Goal: Complete application form: Complete application form

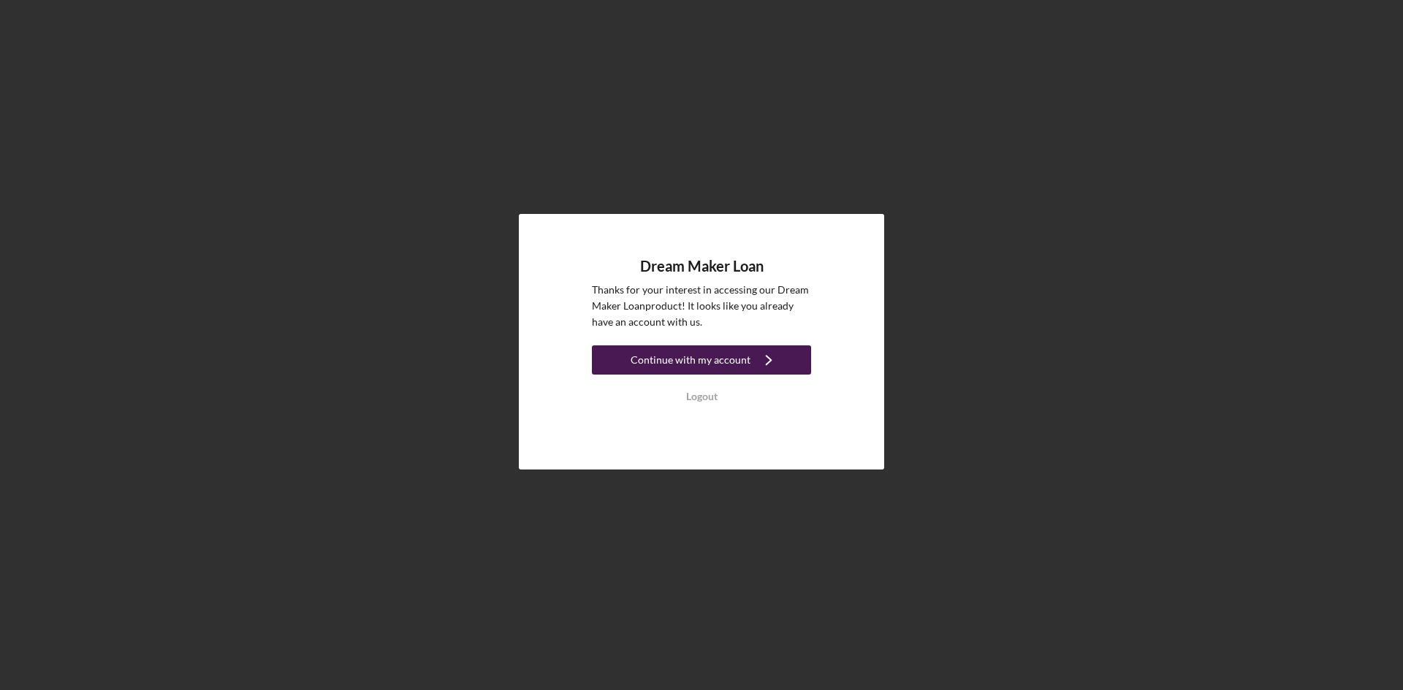
click at [722, 363] on div "Continue with my account" at bounding box center [691, 360] width 120 height 29
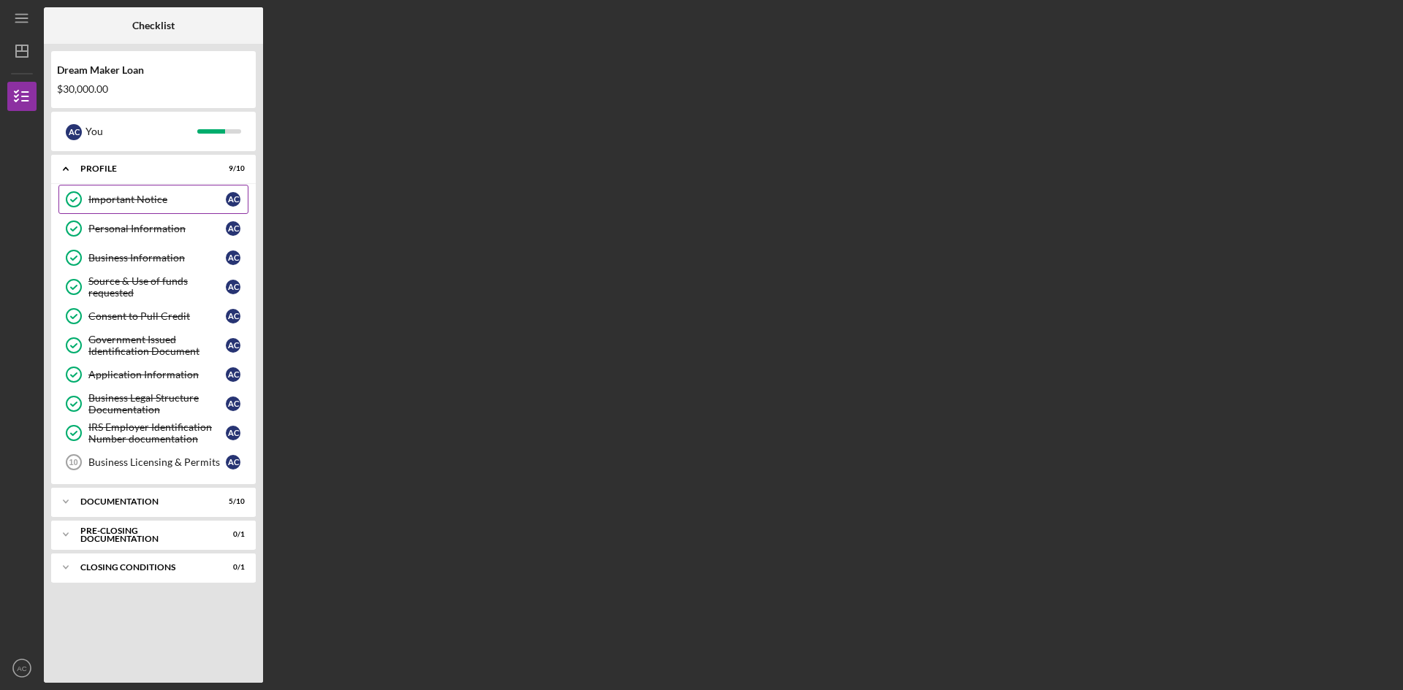
click at [137, 200] on div "Important Notice" at bounding box center [156, 200] width 137 height 12
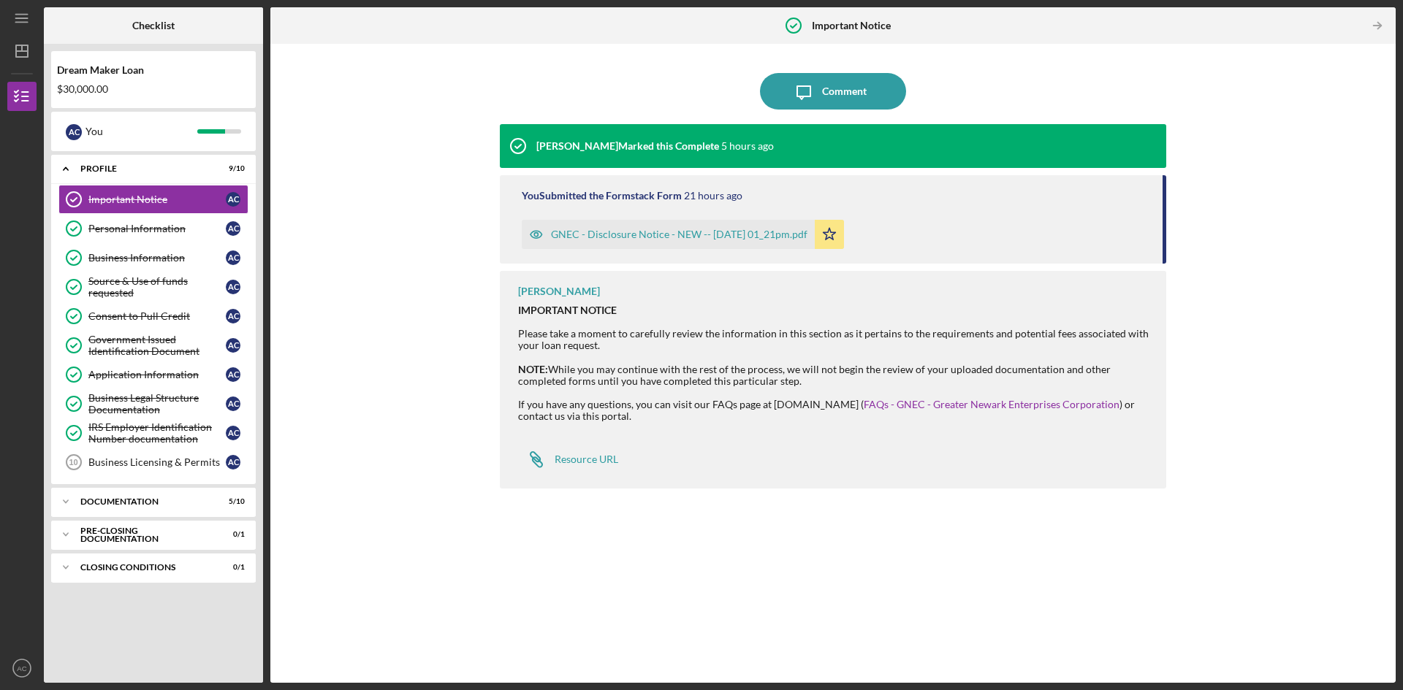
click at [693, 242] on div "GNEC - Disclosure Notice - NEW -- [DATE] 01_21pm.pdf" at bounding box center [668, 234] width 293 height 29
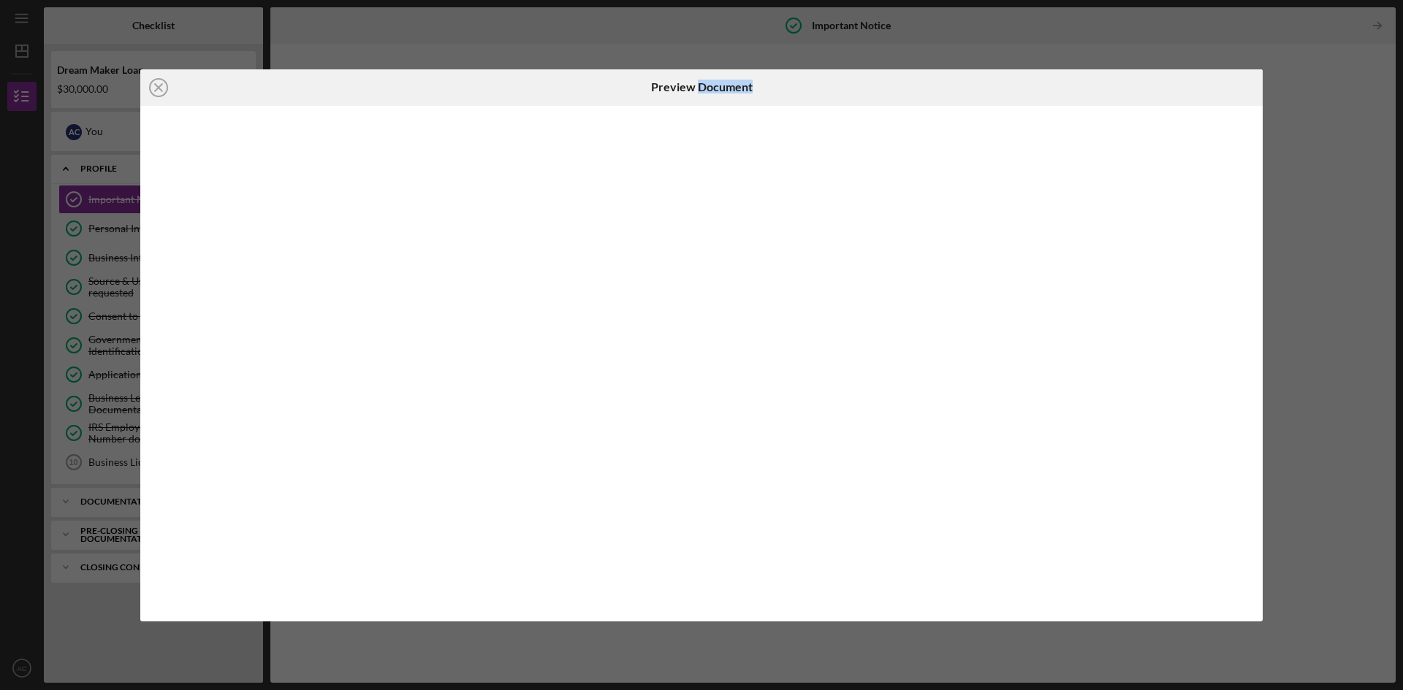
click at [693, 242] on div at bounding box center [701, 364] width 1122 height 516
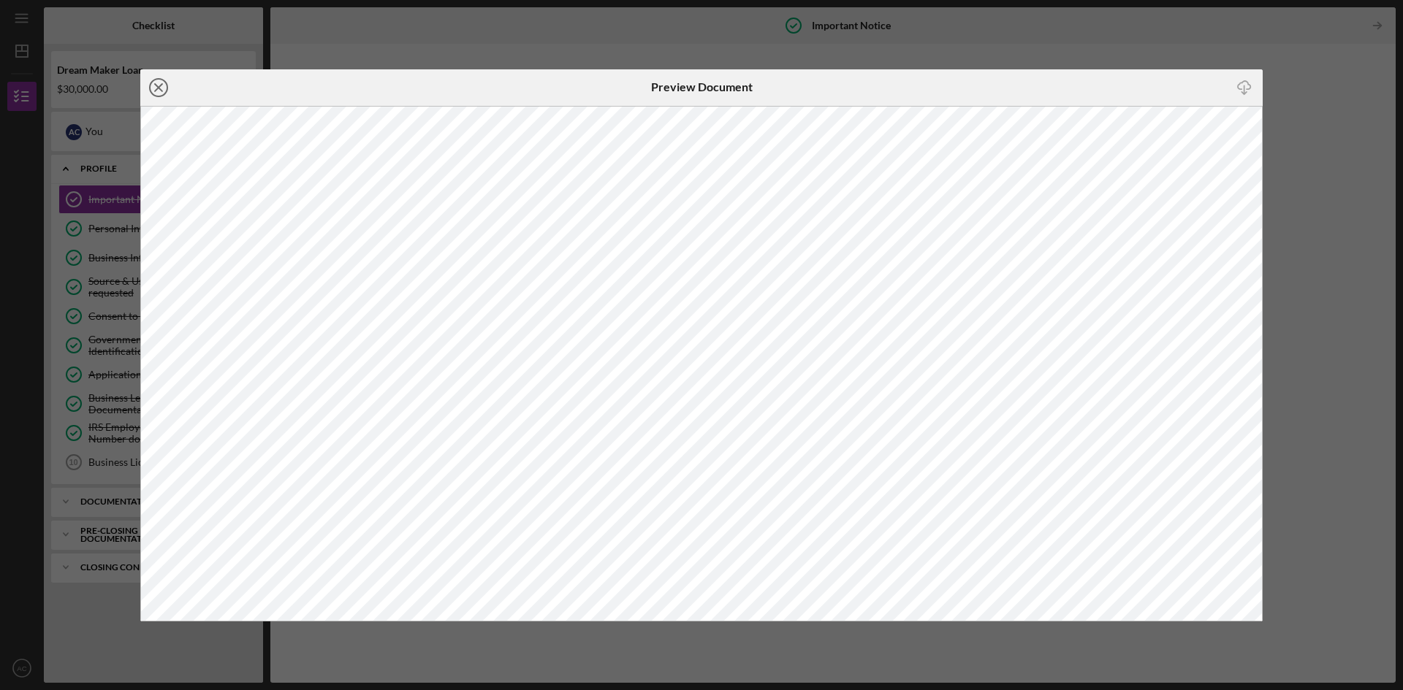
click at [162, 88] on icon "Icon/Close" at bounding box center [158, 87] width 37 height 37
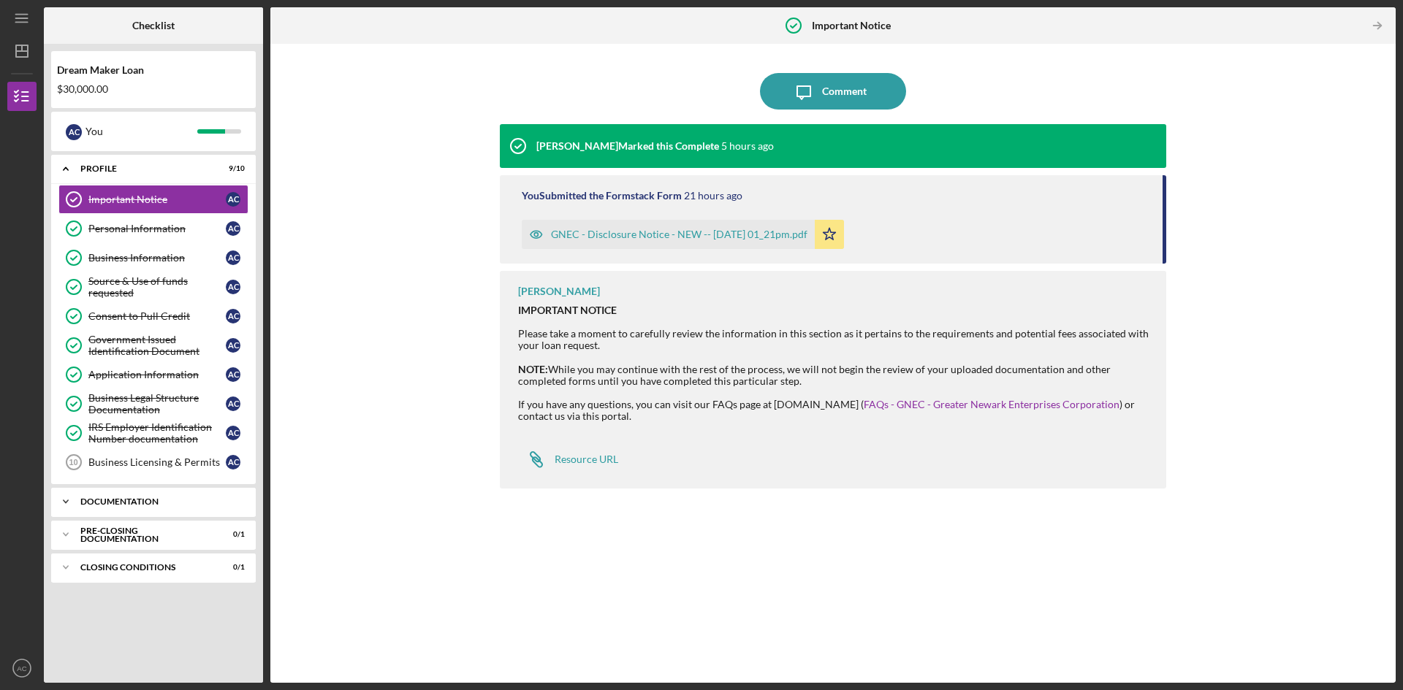
click at [142, 495] on div "Icon/Expander Documentation 5 / 10" at bounding box center [153, 501] width 205 height 29
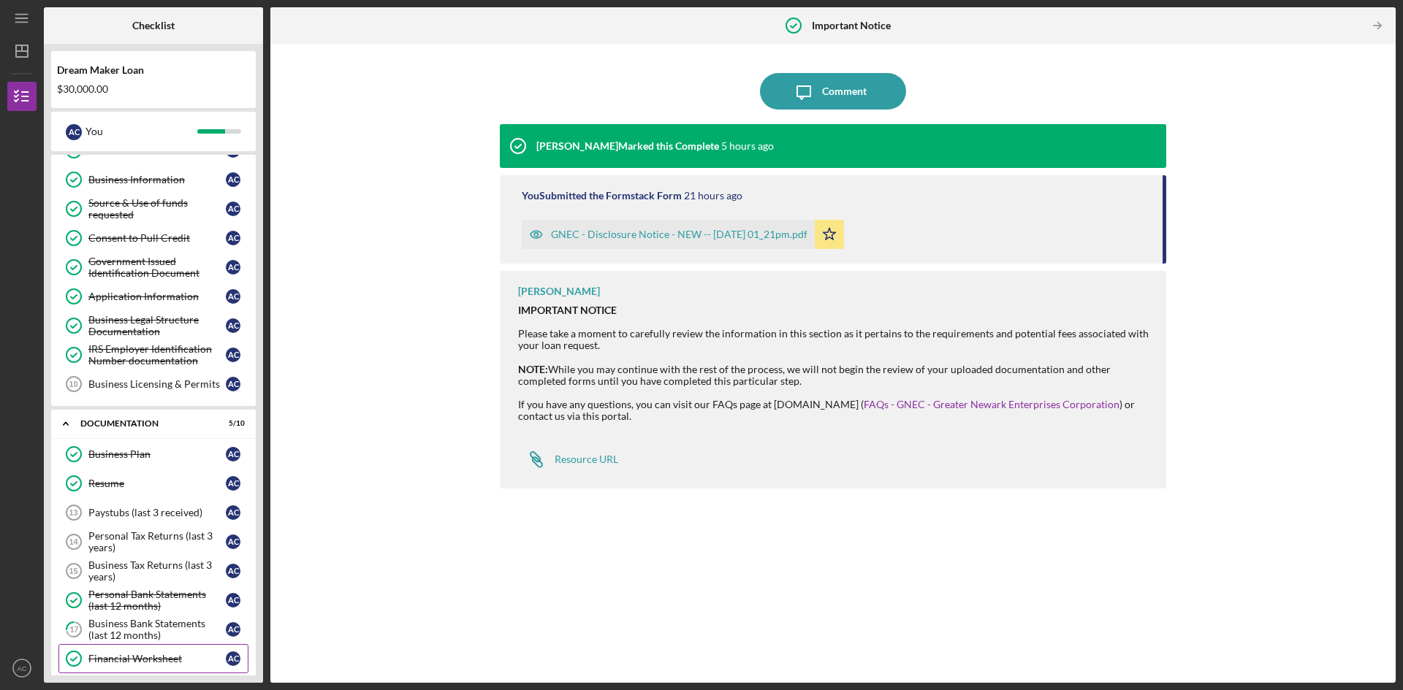
scroll to position [215, 0]
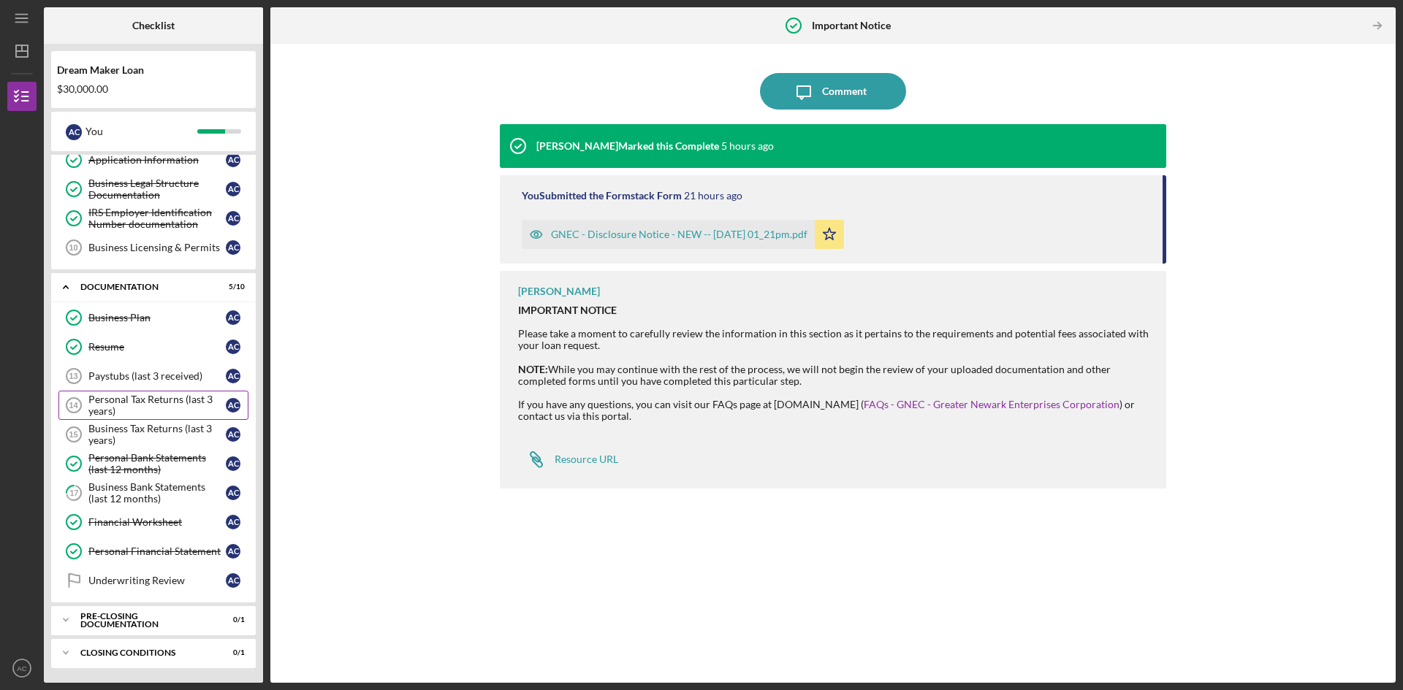
click at [154, 402] on div "Personal Tax Returns (last 3 years)" at bounding box center [156, 405] width 137 height 23
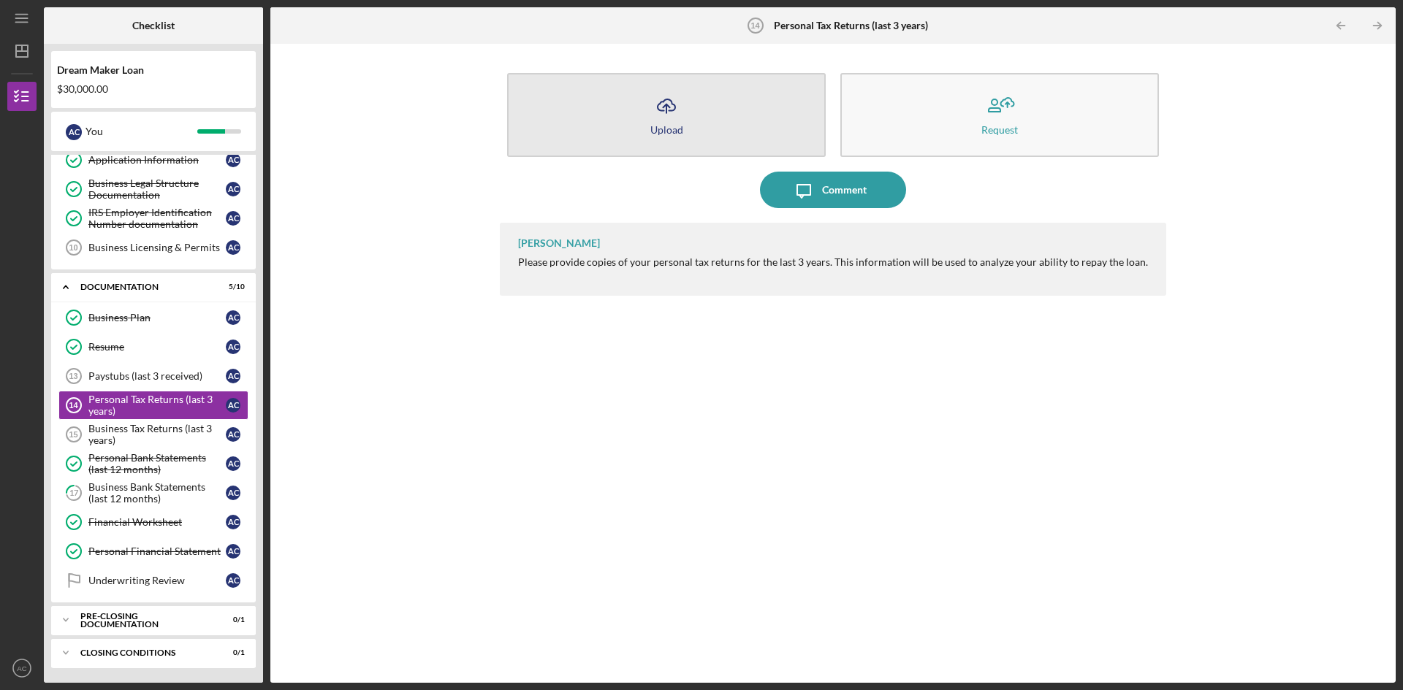
click at [669, 115] on icon "Icon/Upload" at bounding box center [666, 106] width 37 height 37
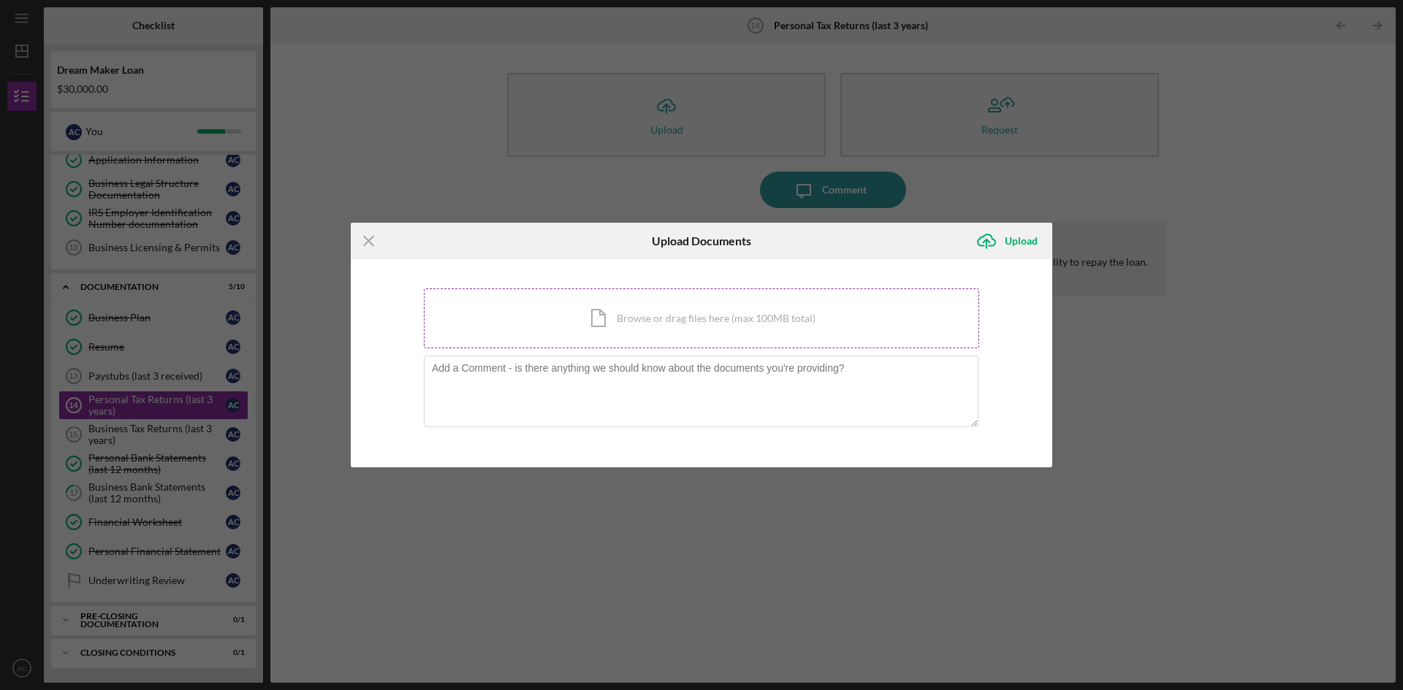
click at [600, 329] on div "Icon/Document Browse or drag files here (max 100MB total) Tap to choose files o…" at bounding box center [701, 319] width 555 height 60
click at [645, 321] on div "Icon/Document Browse or drag files here (max 100MB total) Tap to choose files o…" at bounding box center [701, 319] width 555 height 60
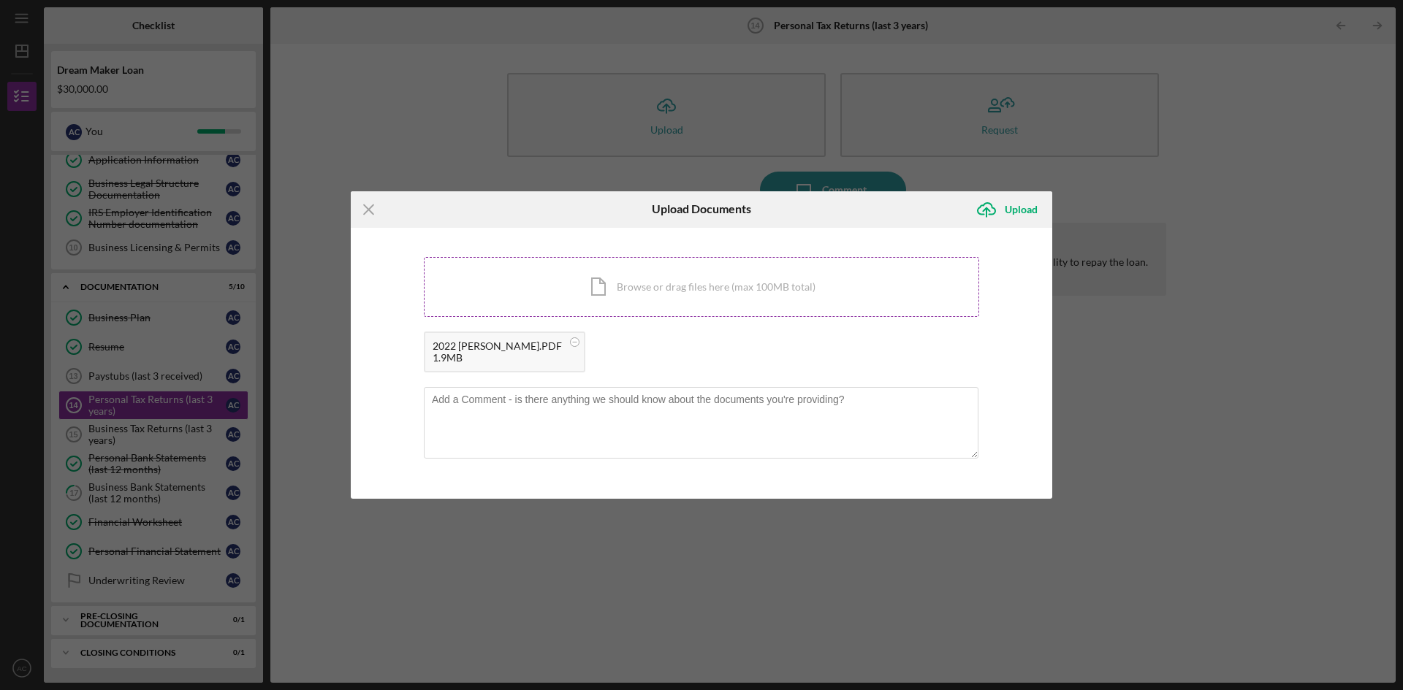
click at [588, 292] on div "Icon/Document Browse or drag files here (max 100MB total) Tap to choose files o…" at bounding box center [701, 287] width 555 height 60
click at [622, 294] on div "Icon/Document Browse or drag files here (max 100MB total) Tap to choose files o…" at bounding box center [701, 287] width 555 height 60
click at [971, 366] on div "2022 [PERSON_NAME].PDF 1.9MB 2023 [PERSON_NAME].PDF 0K 2024 [PERSON_NAME].PDF 1…" at bounding box center [701, 356] width 555 height 48
click at [1007, 202] on div "Upload" at bounding box center [1021, 209] width 33 height 29
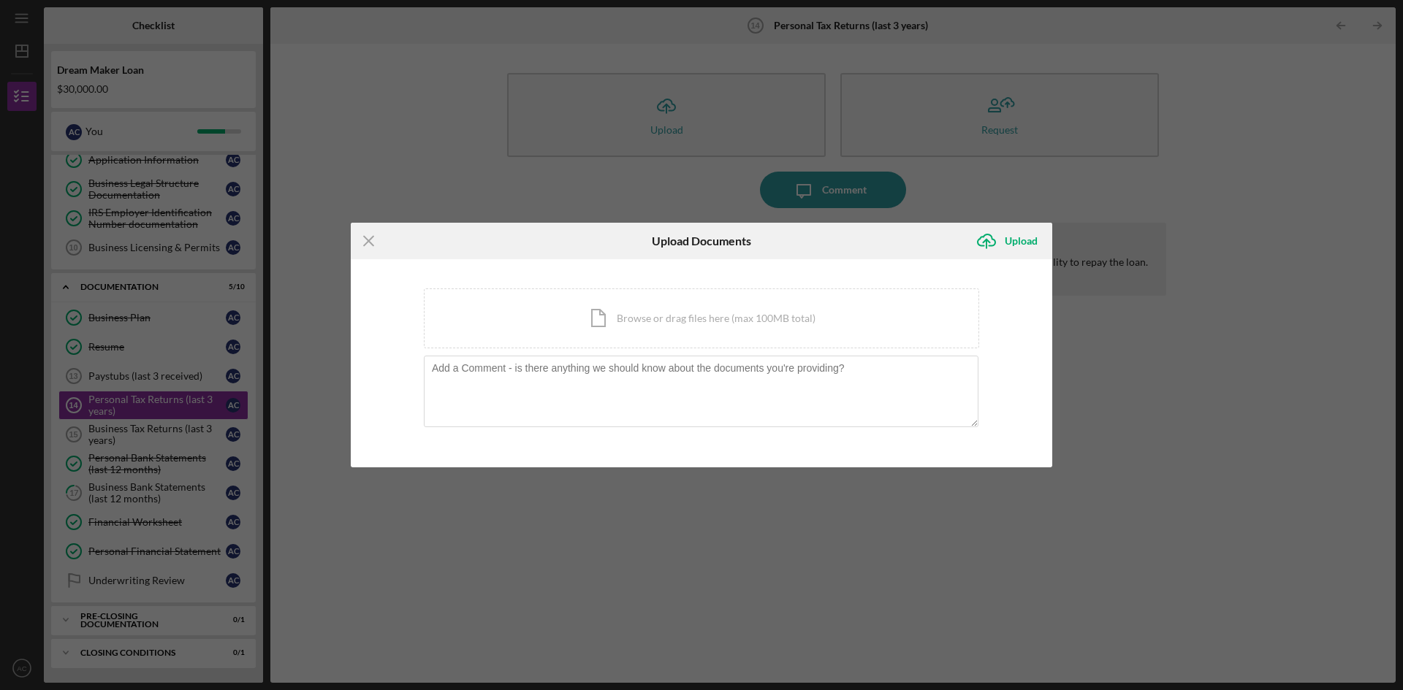
click at [1117, 482] on div "Icon/Menu Close Upload Documents Icon/Upload Upload You're uploading documents …" at bounding box center [701, 345] width 1403 height 690
click at [528, 349] on div "You're uploading documents related to Personal Tax Returns (last 3 years) . Ico…" at bounding box center [701, 364] width 555 height 151
click at [142, 406] on div "Icon/Menu Close Upload Documents Icon/Upload Upload You're uploading documents …" at bounding box center [701, 345] width 1403 height 690
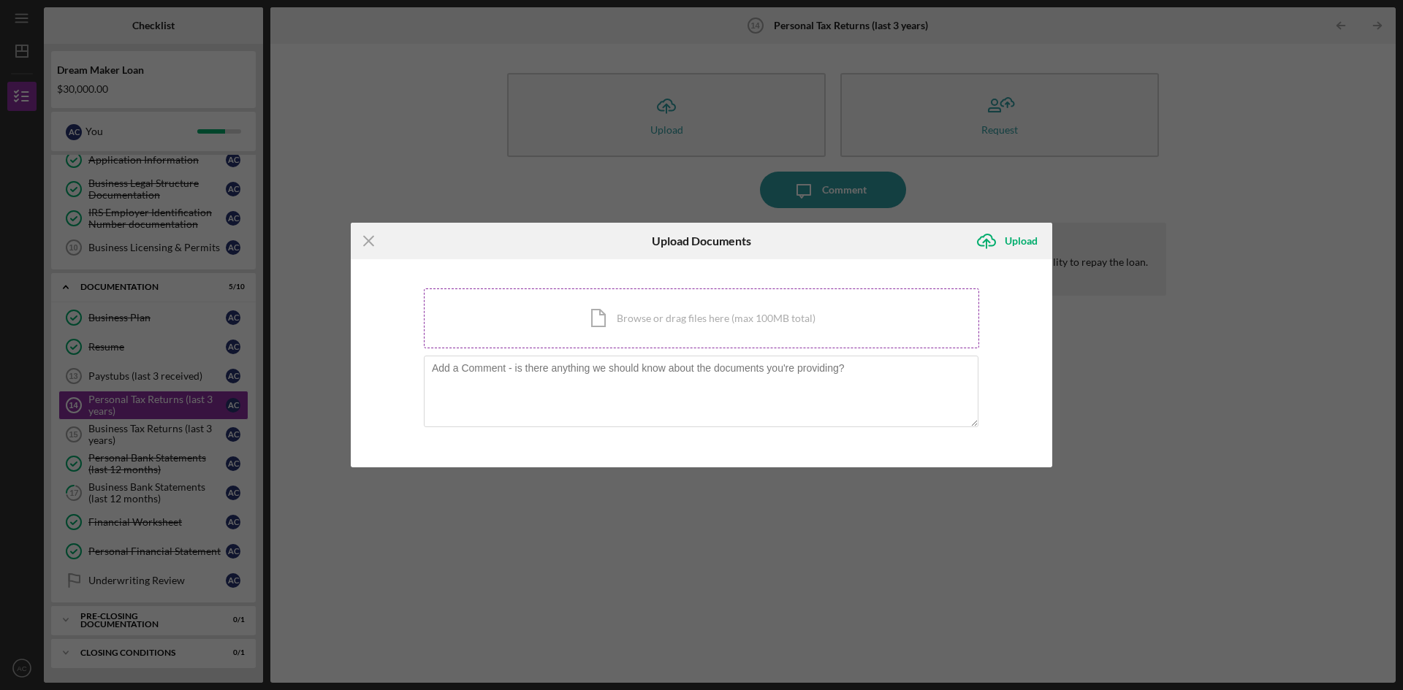
click at [631, 324] on div "Icon/Document Browse or drag files here (max 100MB total) Tap to choose files o…" at bounding box center [701, 319] width 555 height 60
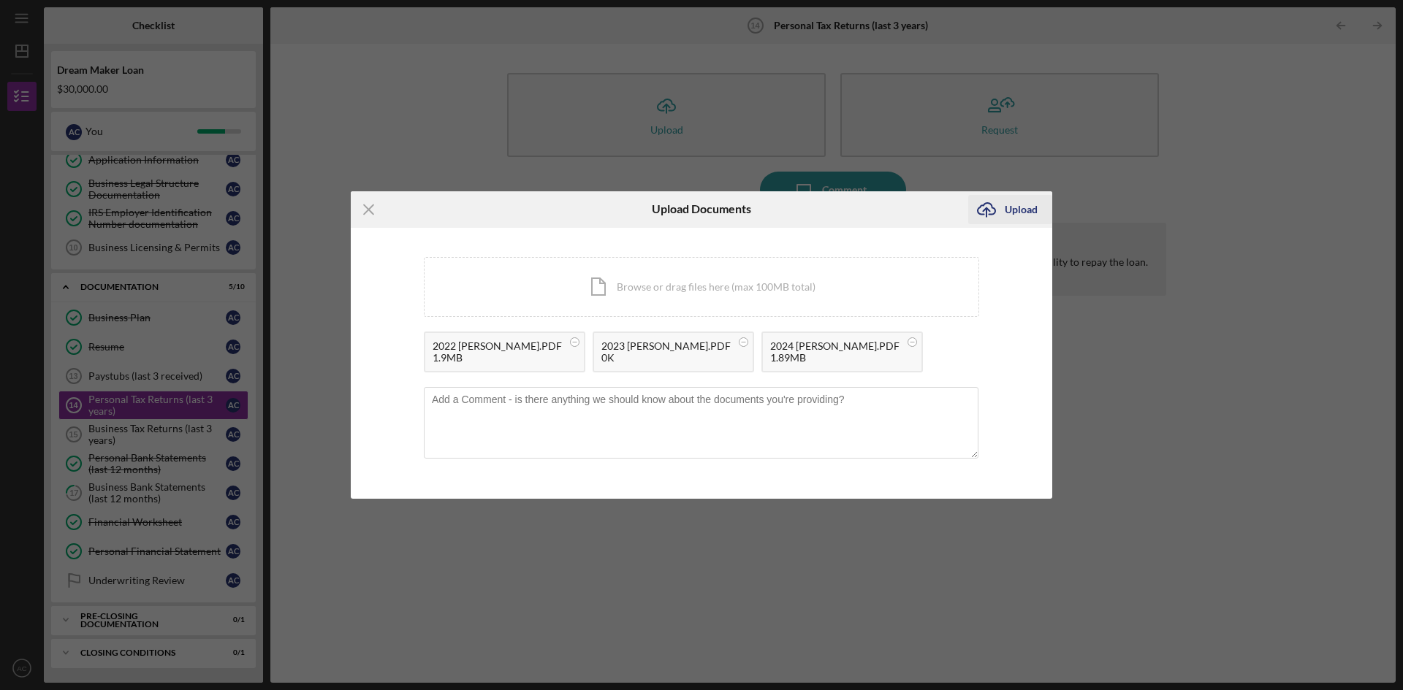
click at [1007, 207] on div "Upload" at bounding box center [1021, 209] width 33 height 29
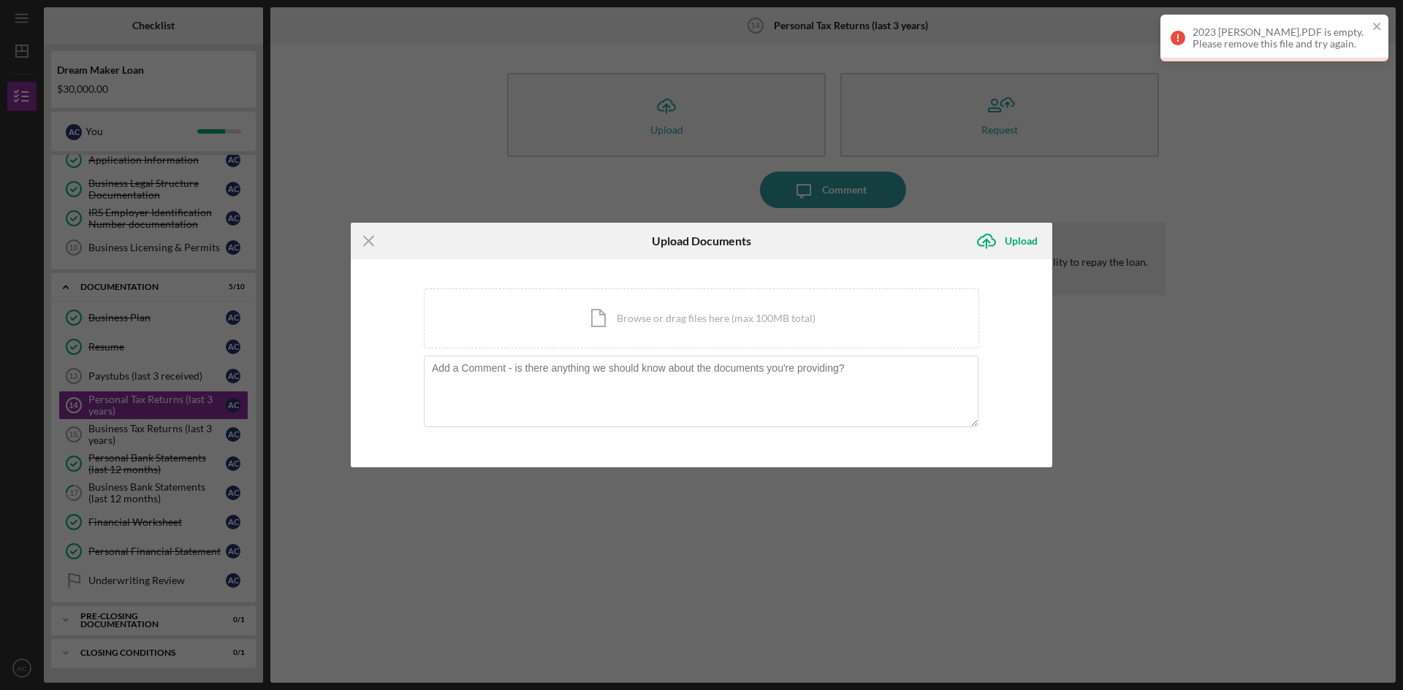
click at [767, 513] on div "Icon/Menu Close Upload Documents Icon/Upload Upload You're uploading documents …" at bounding box center [701, 345] width 1403 height 690
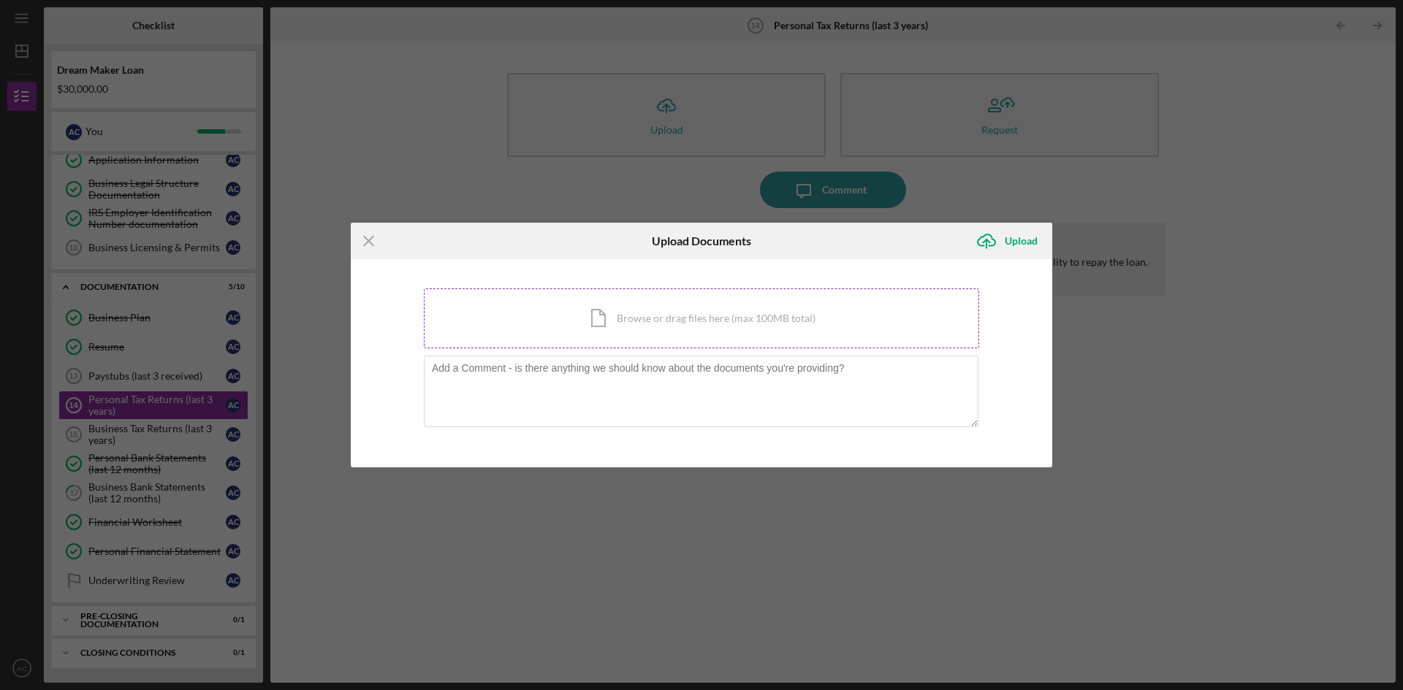
click at [487, 330] on div "Icon/Document Browse or drag files here (max 100MB total) Tap to choose files o…" at bounding box center [701, 319] width 555 height 60
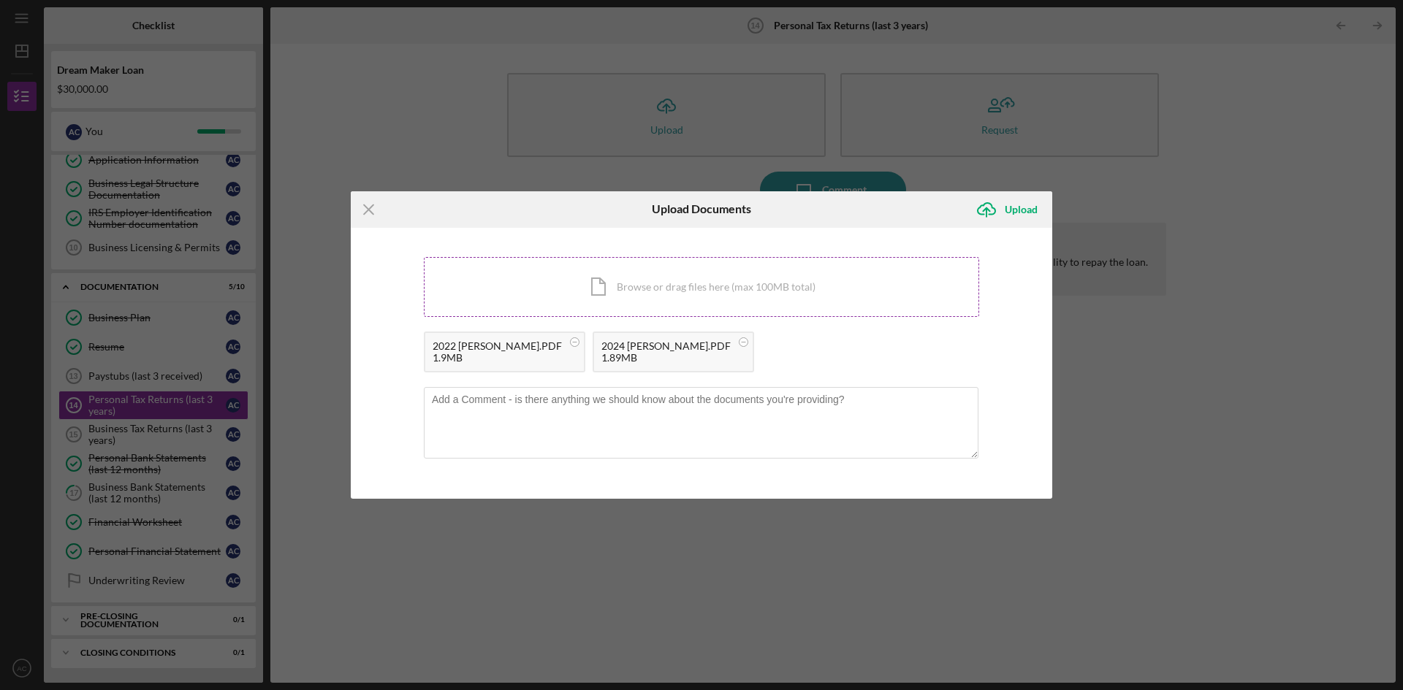
click at [625, 296] on div "Icon/Document Browse or drag files here (max 100MB total) Tap to choose files o…" at bounding box center [701, 287] width 555 height 60
drag, startPoint x: 609, startPoint y: 360, endPoint x: 915, endPoint y: 357, distance: 306.9
click at [915, 357] on div "2022 [PERSON_NAME].PDF 1.9MB 2024 [PERSON_NAME].PDF 1.89MB 2023 [PERSON_NAME].P…" at bounding box center [701, 356] width 555 height 48
click at [835, 359] on div "1.88MB" at bounding box center [834, 358] width 129 height 12
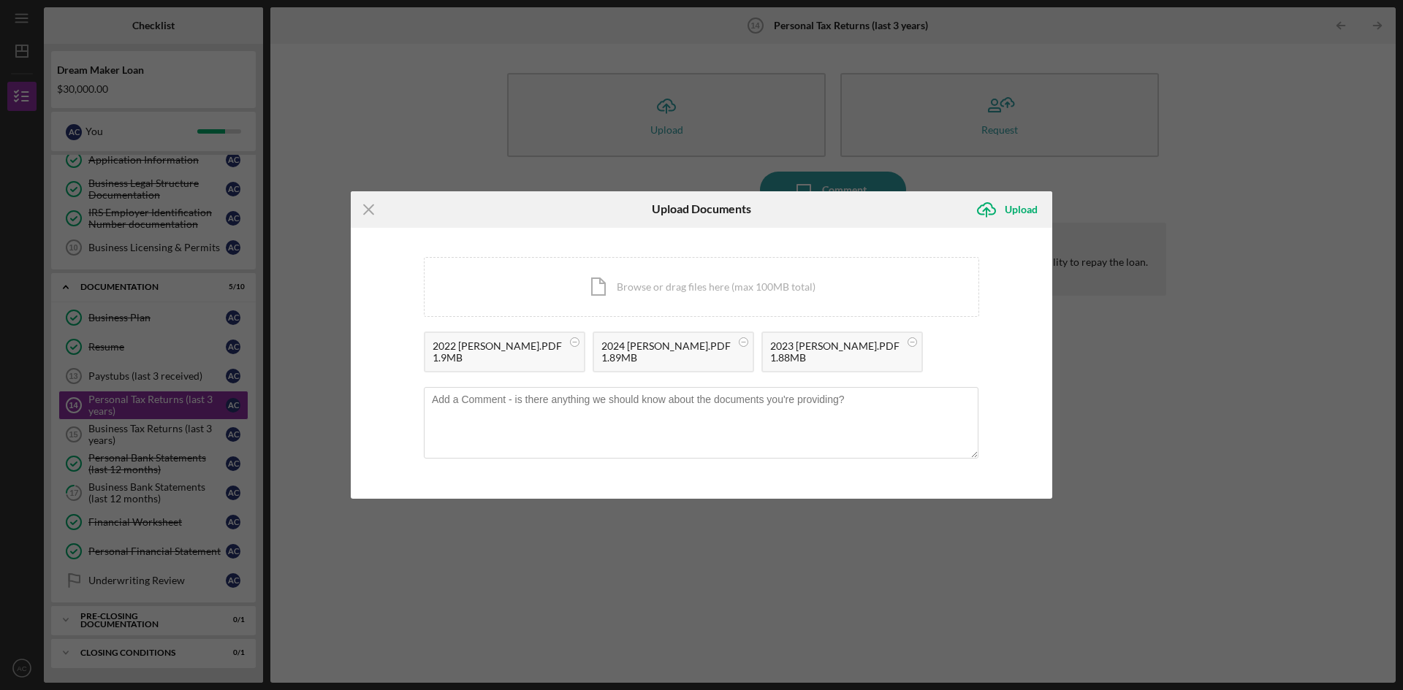
click at [826, 350] on div "2023 [PERSON_NAME].PDF" at bounding box center [834, 346] width 129 height 12
click at [987, 204] on icon "Icon/Upload" at bounding box center [986, 209] width 37 height 37
